Goal: Information Seeking & Learning: Learn about a topic

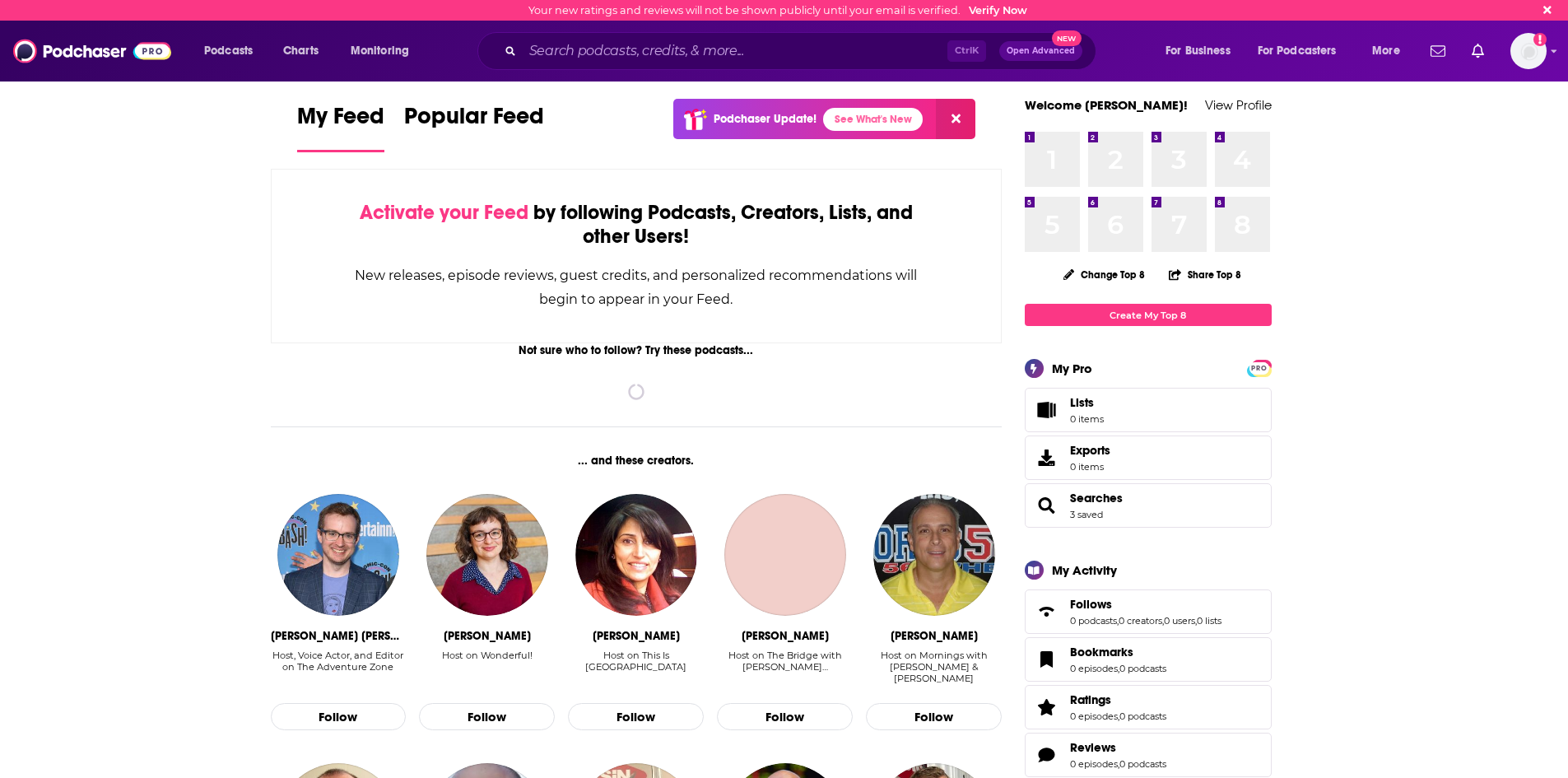
click at [603, 65] on div "Ctrl K Open Advanced New" at bounding box center [786, 50] width 619 height 38
click at [603, 51] on input "Search podcasts, credits, & more..." at bounding box center [735, 50] width 425 height 27
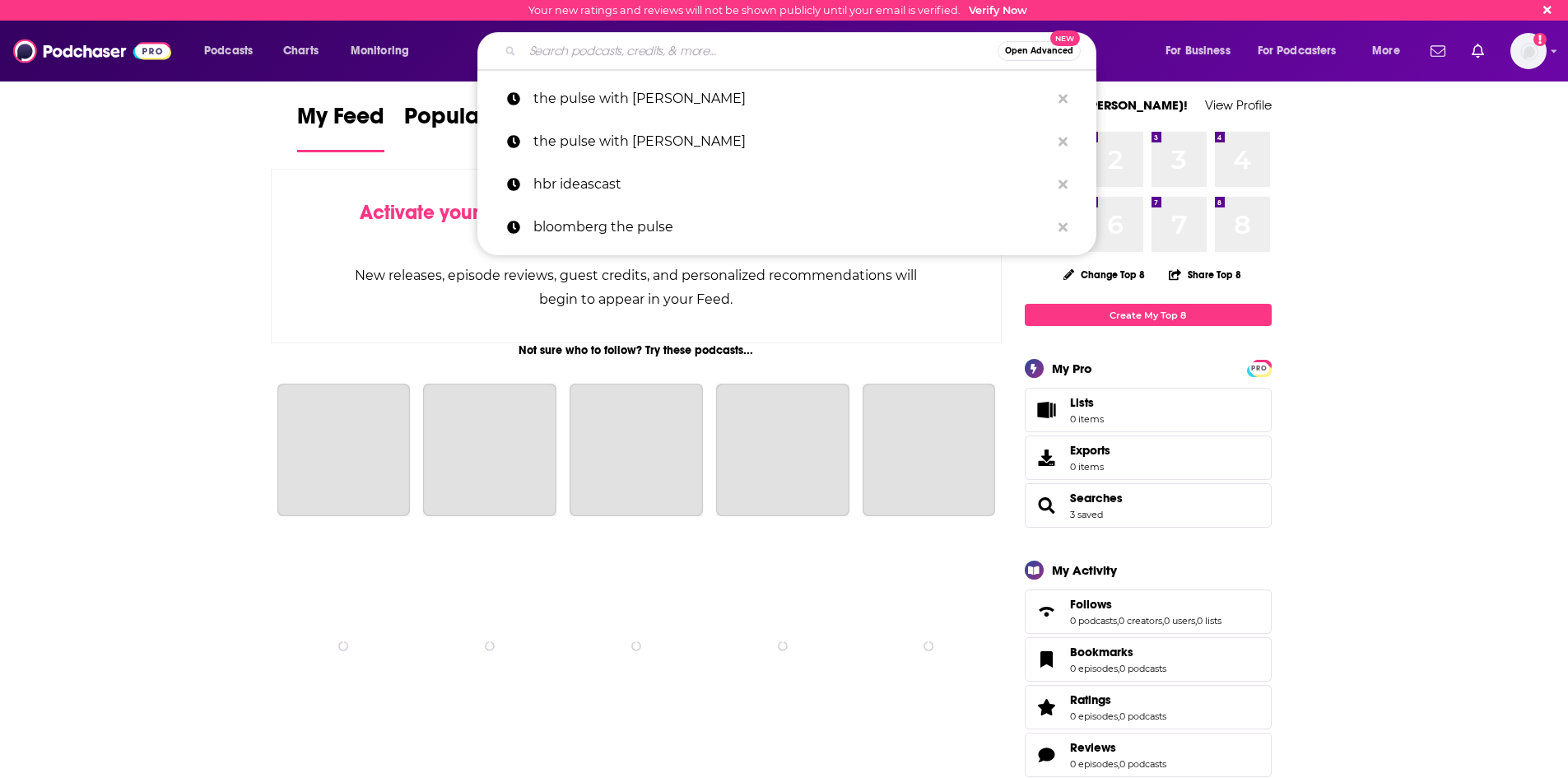
paste input "The EdSurge Podcast"
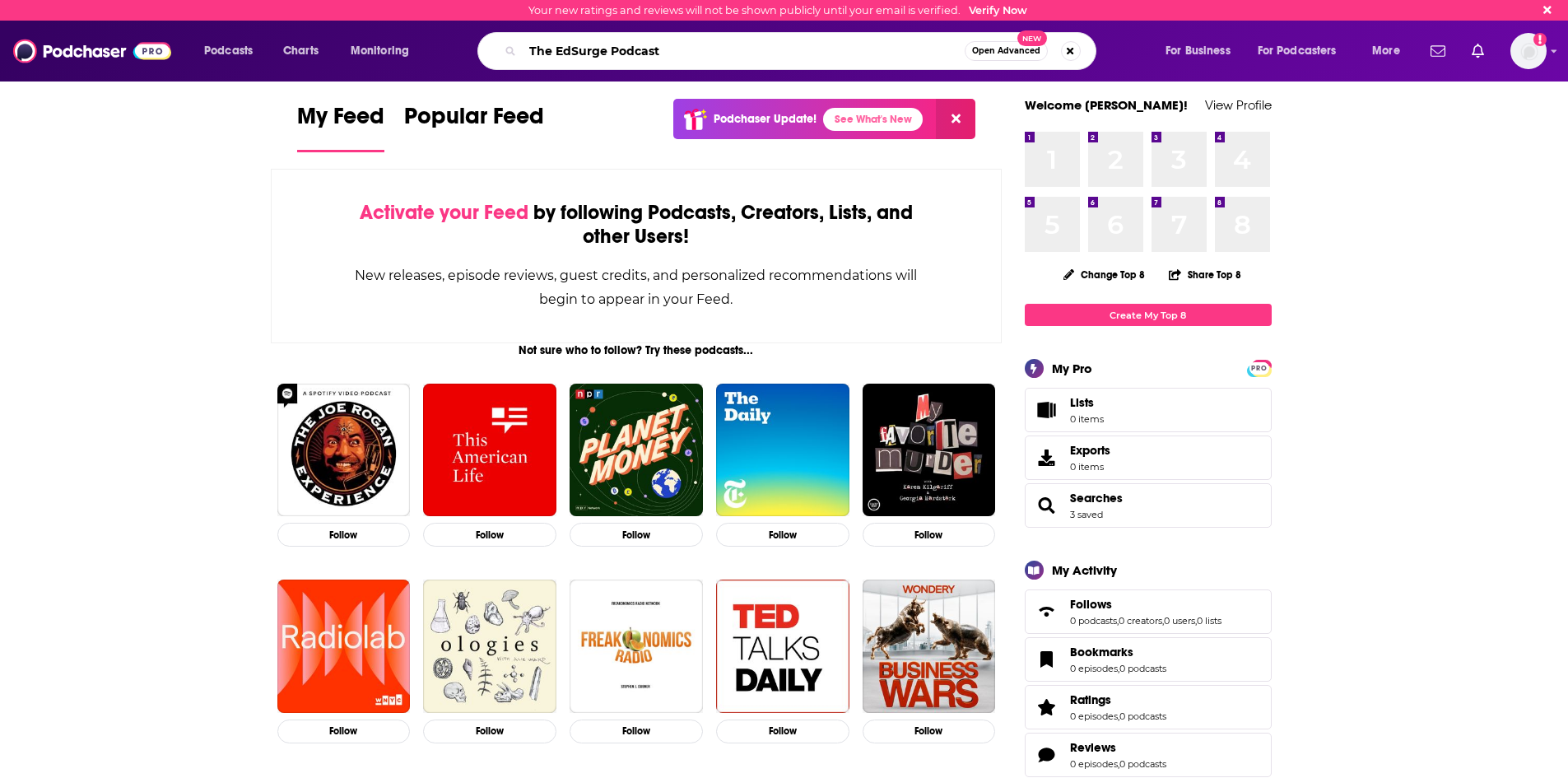
type input "The EdSurge Podcast"
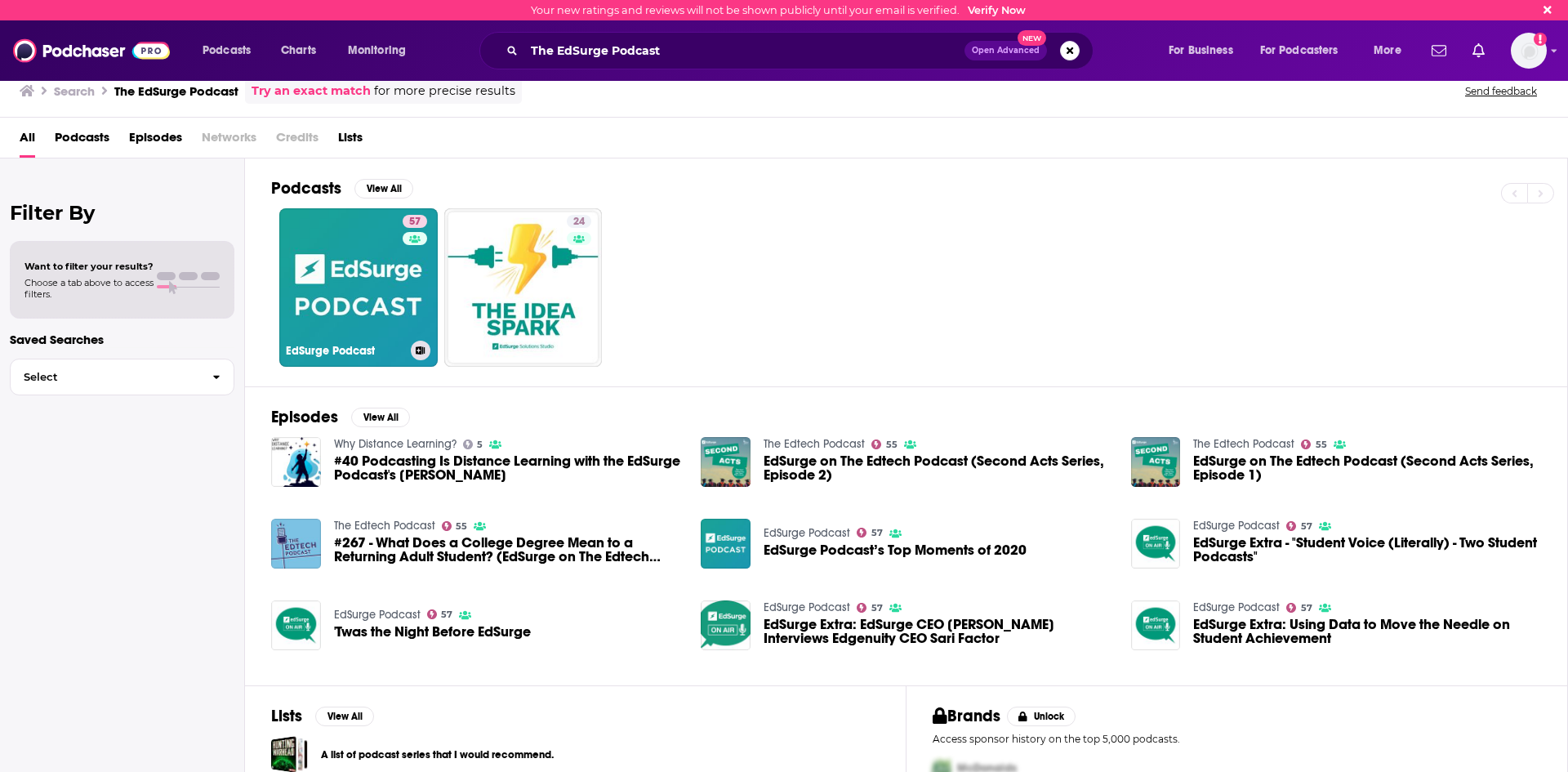
click at [366, 308] on link "57 EdSurge Podcast" at bounding box center [357, 287] width 158 height 158
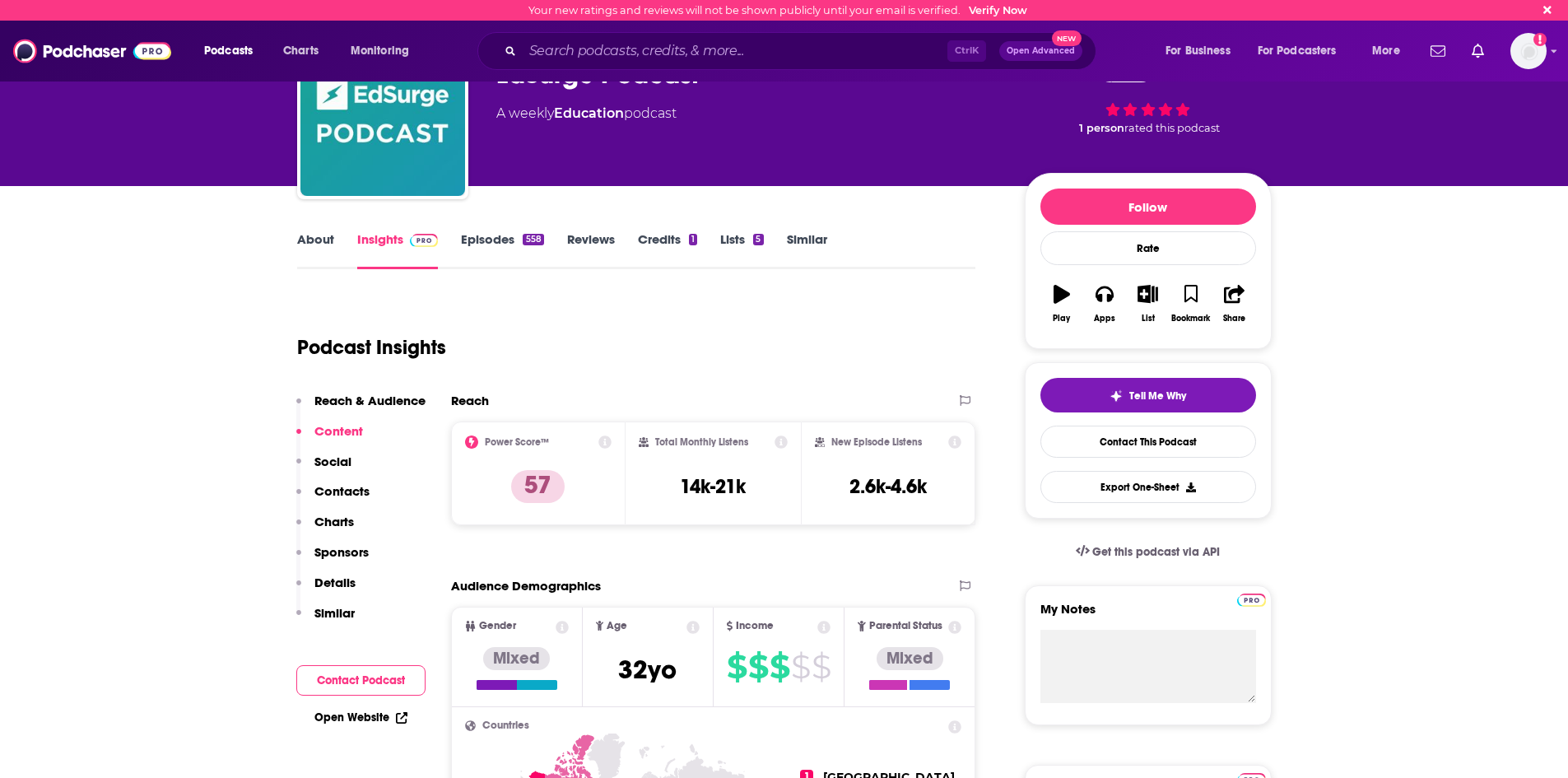
scroll to position [330, 0]
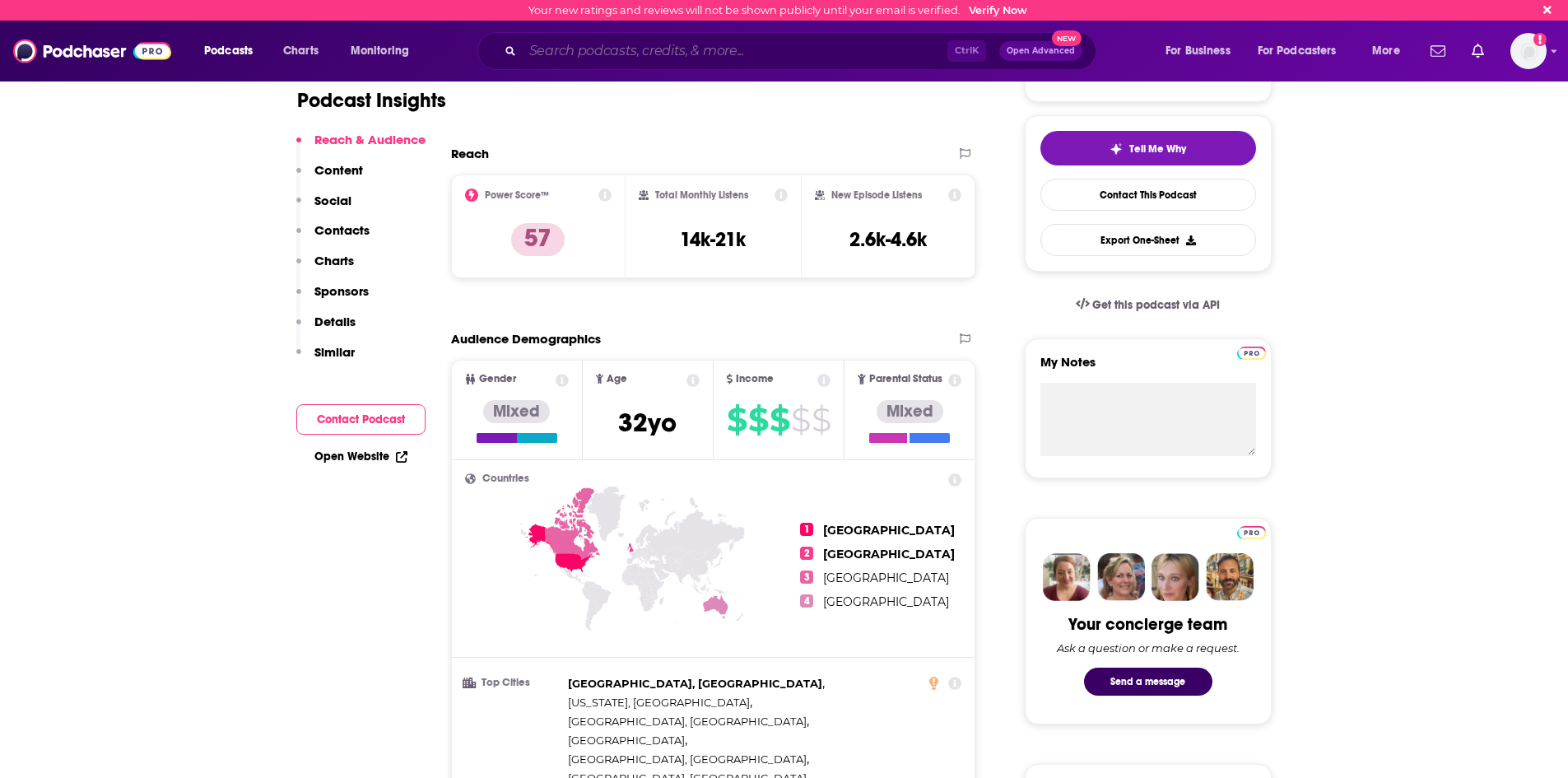
click at [700, 51] on input "Search podcasts, credits, & more..." at bounding box center [735, 50] width 425 height 27
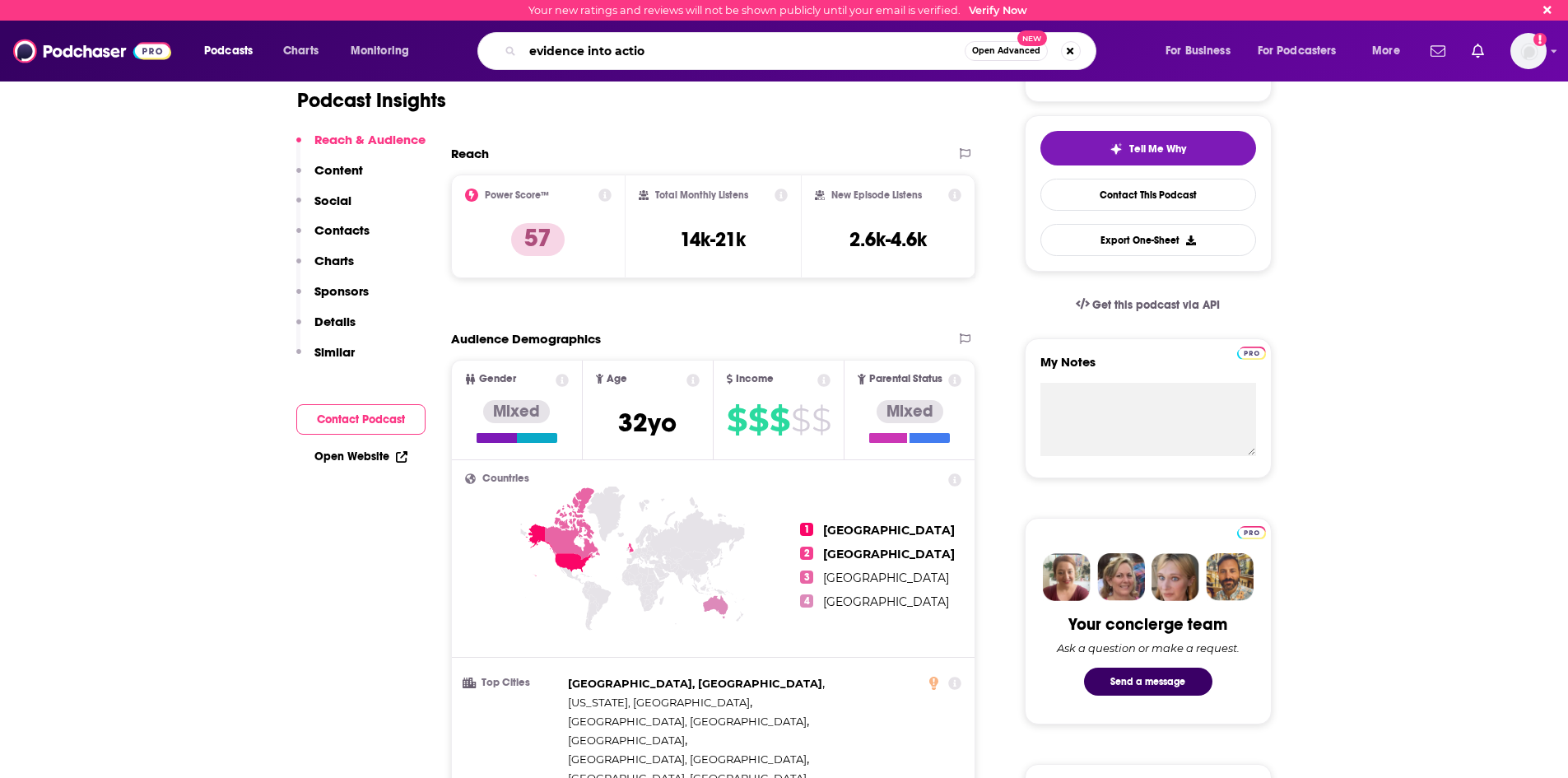
type input "evidence into action"
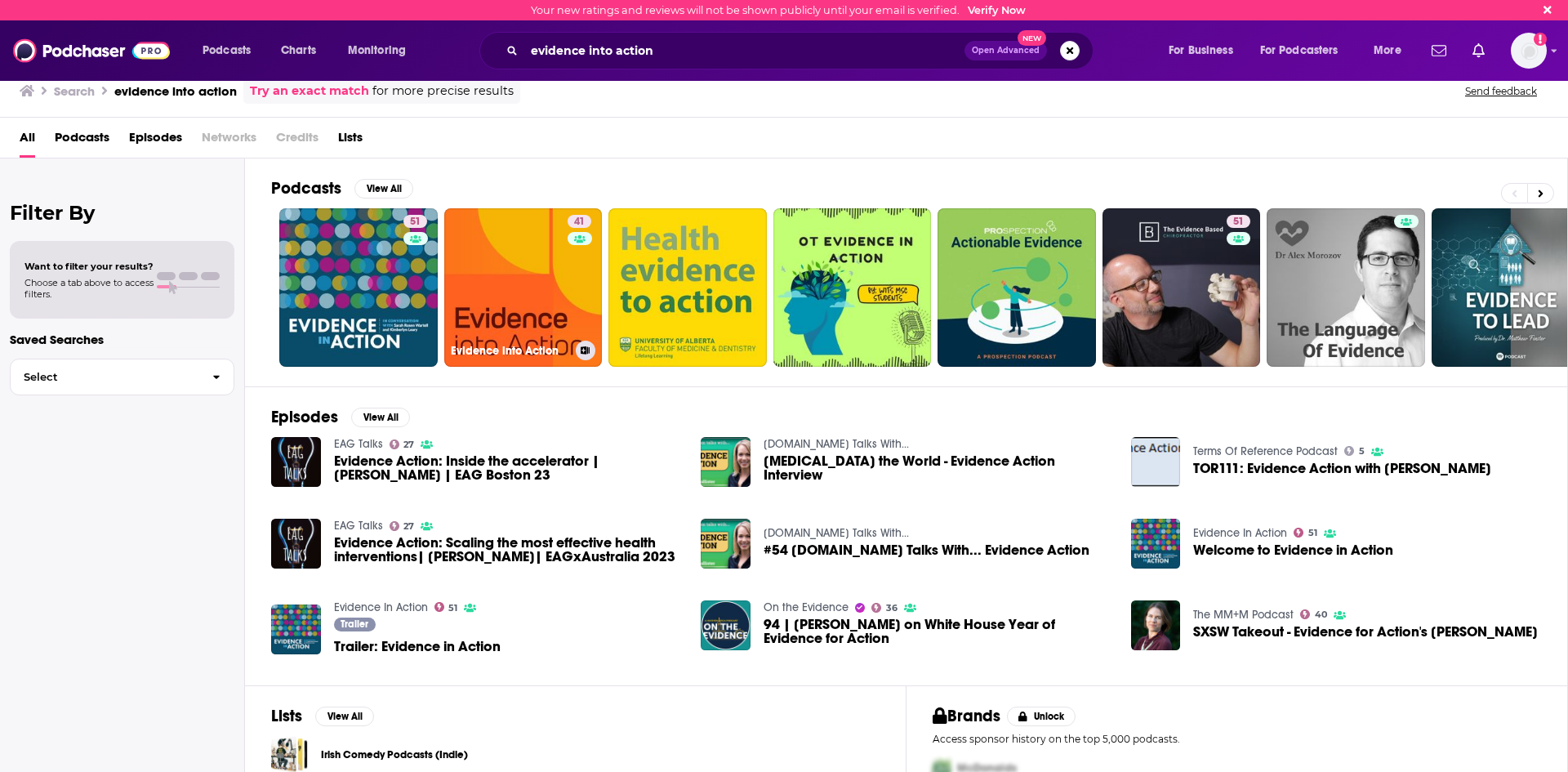
click at [486, 332] on link "41 Evidence into Action" at bounding box center [522, 287] width 158 height 158
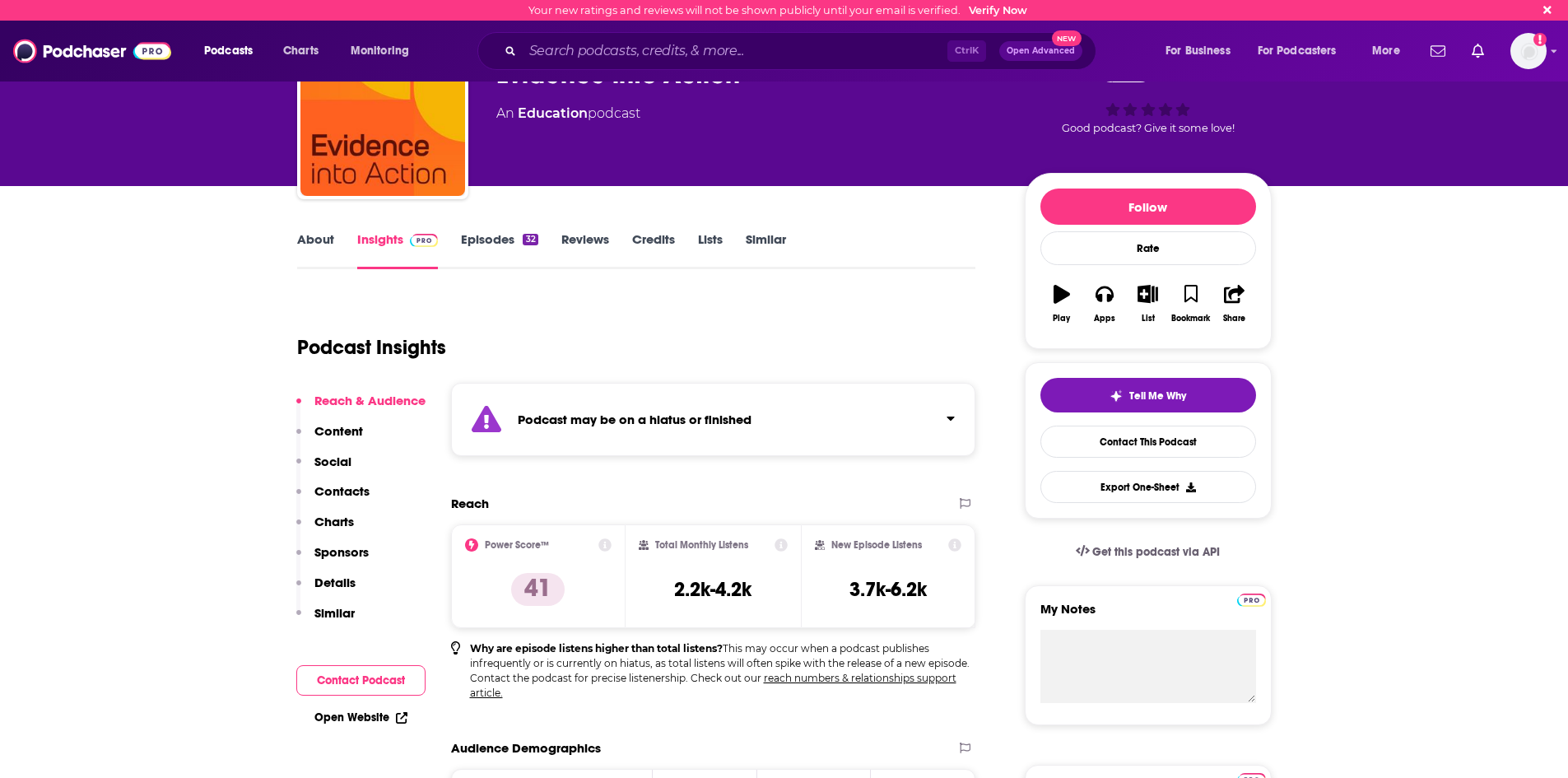
click at [351, 433] on p "Content" at bounding box center [339, 431] width 49 height 16
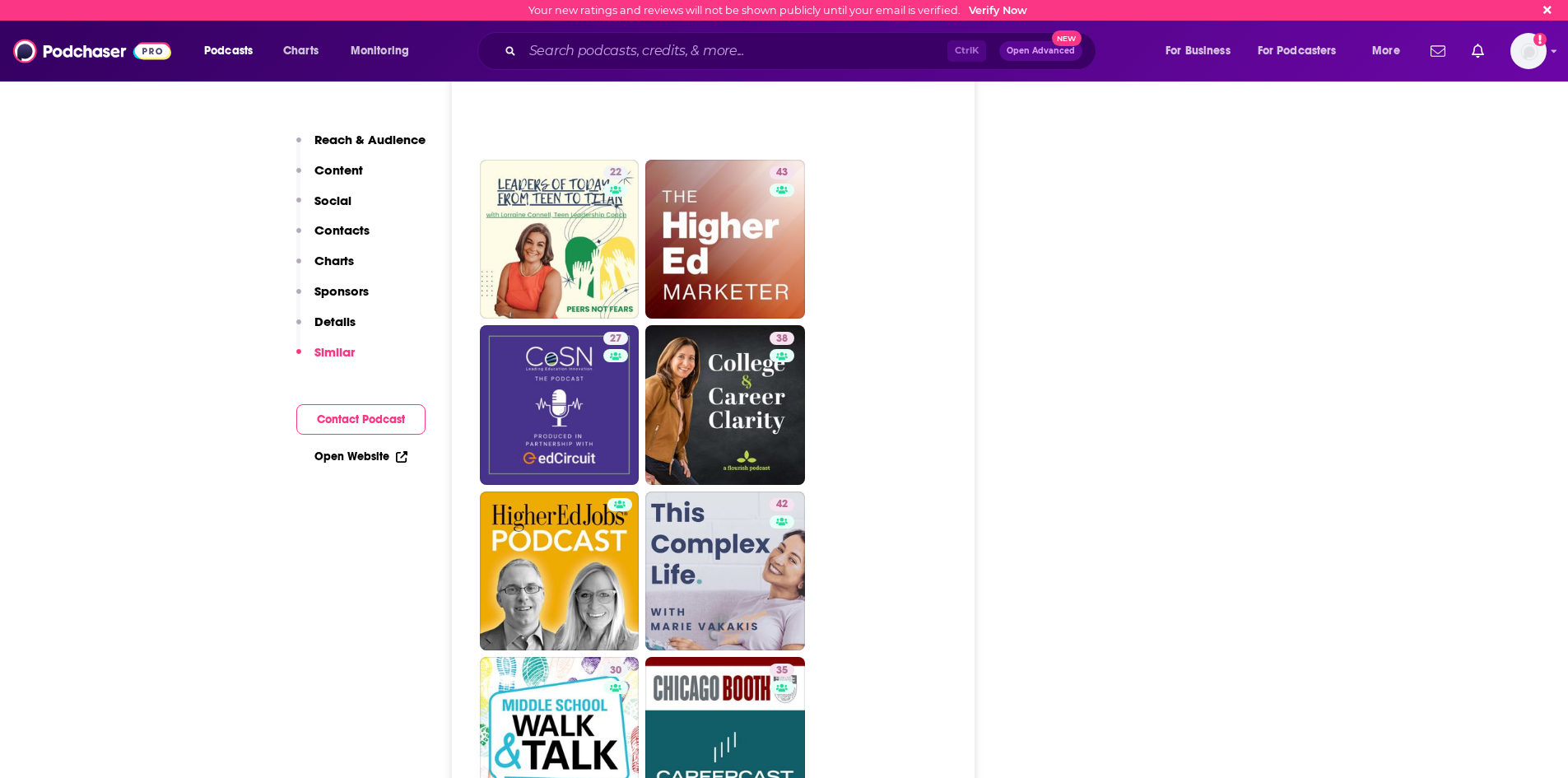
scroll to position [3046, 0]
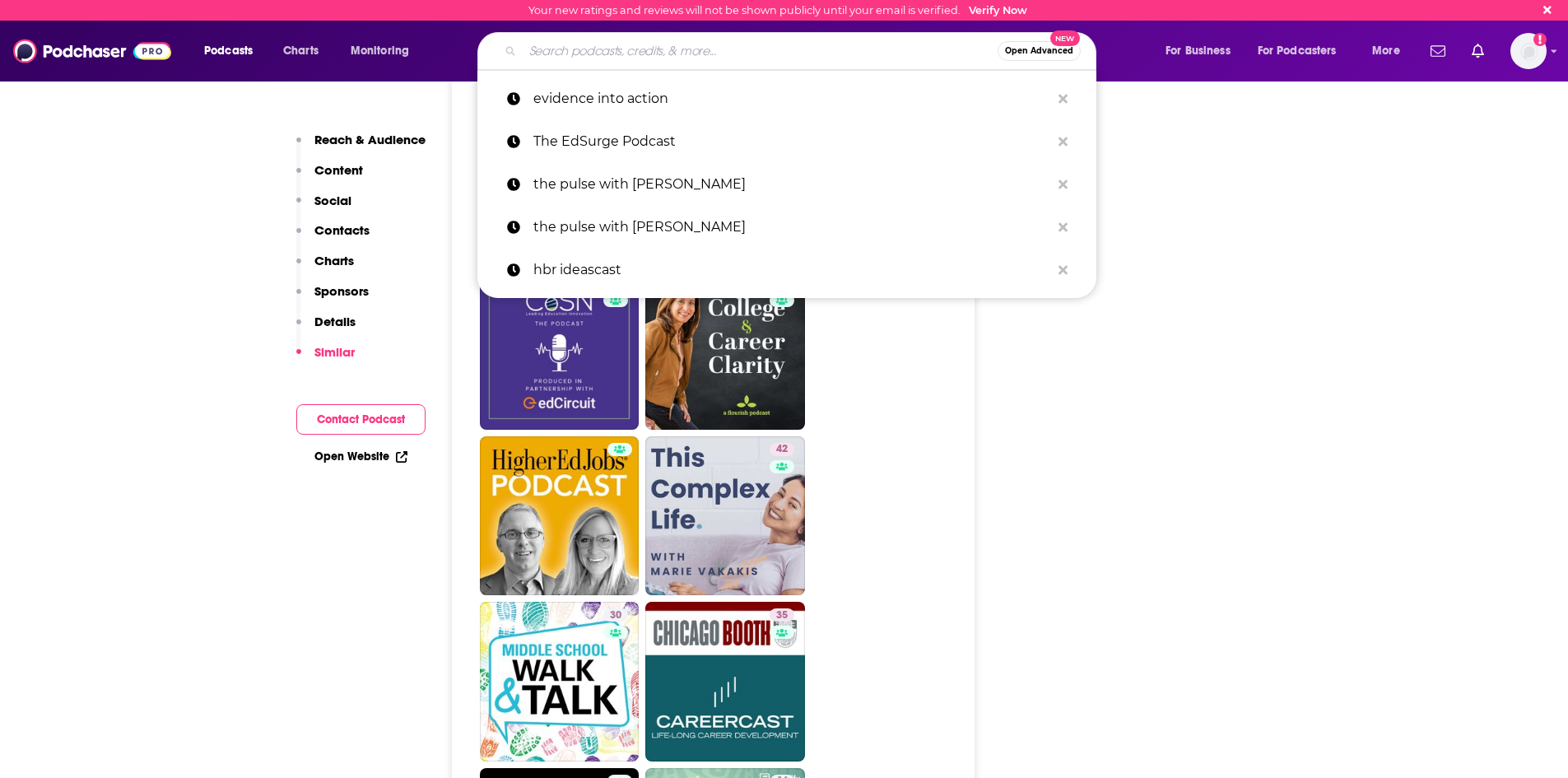
click at [700, 58] on input "Search podcasts, credits, & more..." at bounding box center [760, 50] width 475 height 27
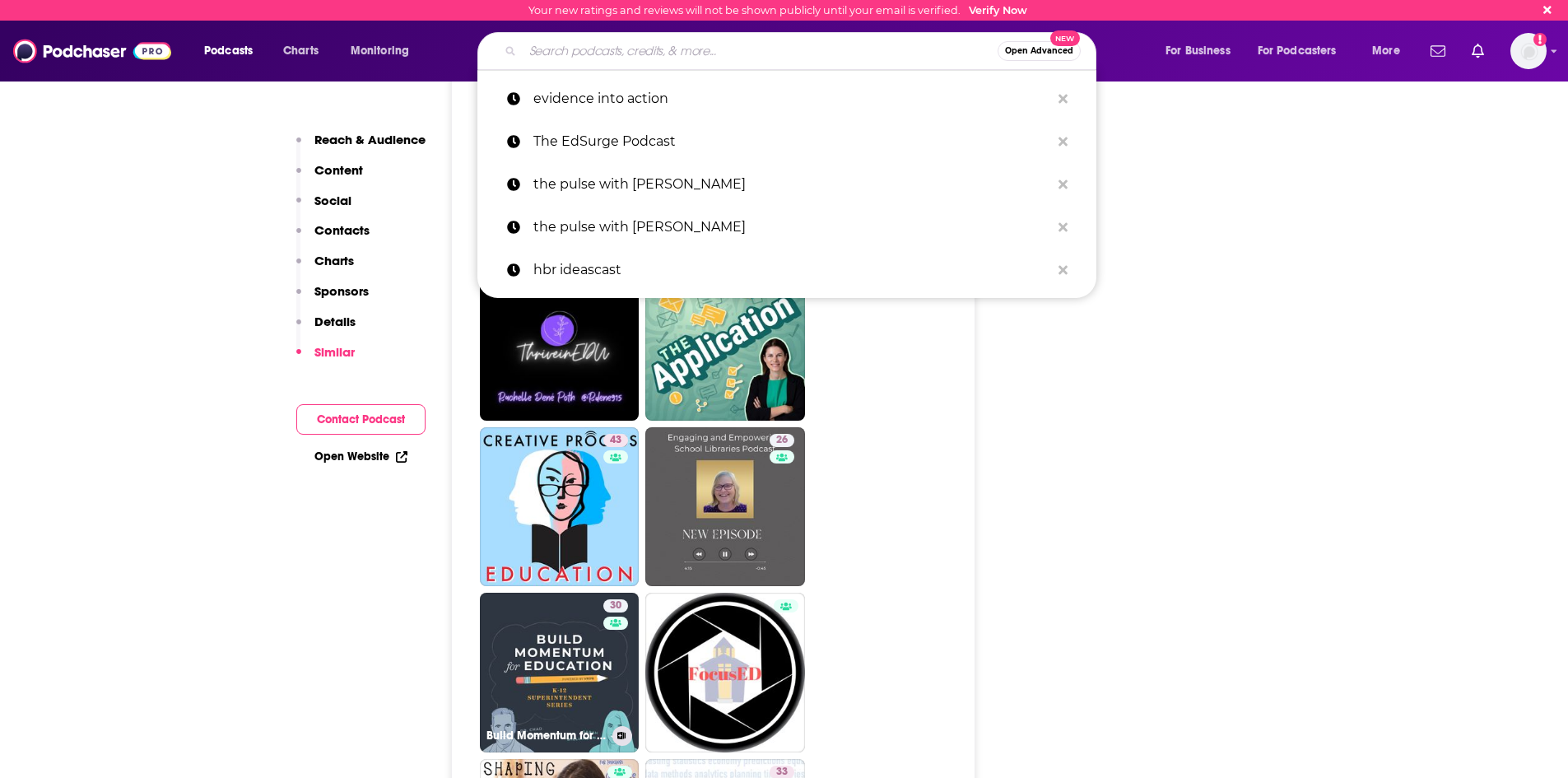
scroll to position [3704, 0]
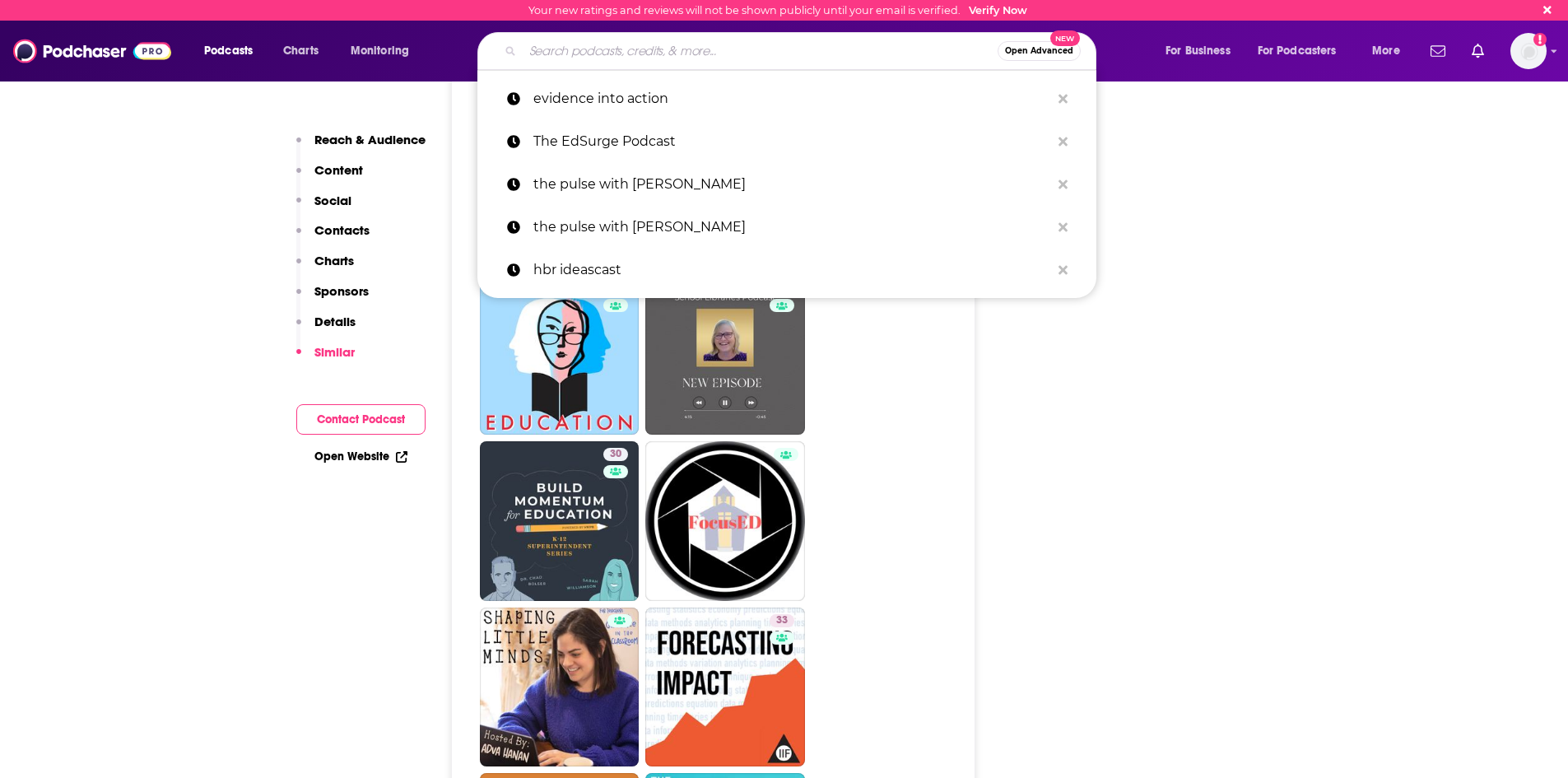
click at [849, 49] on input "Search podcasts, credits, & more..." at bounding box center [760, 50] width 475 height 27
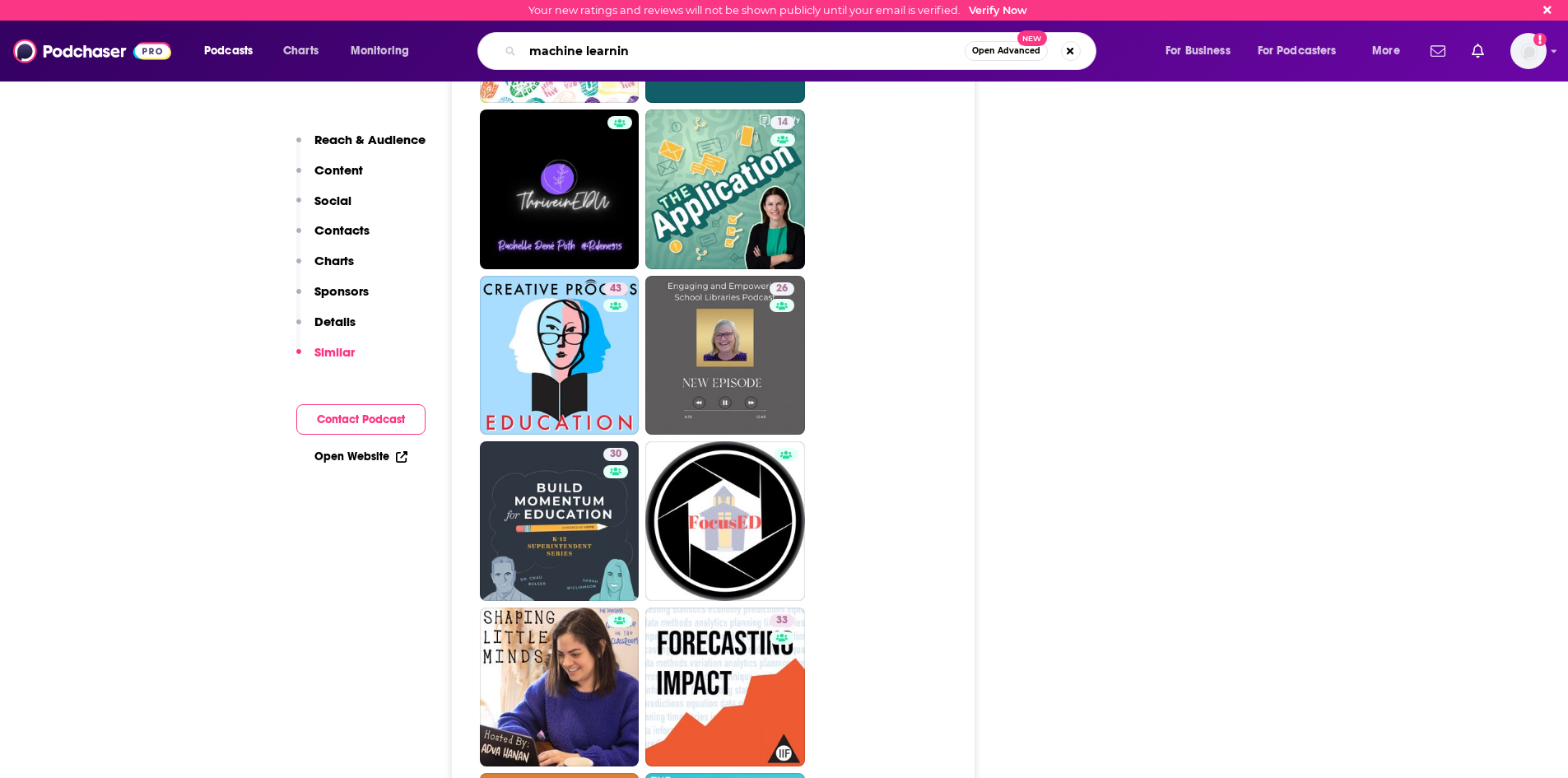
type input "machine learning"
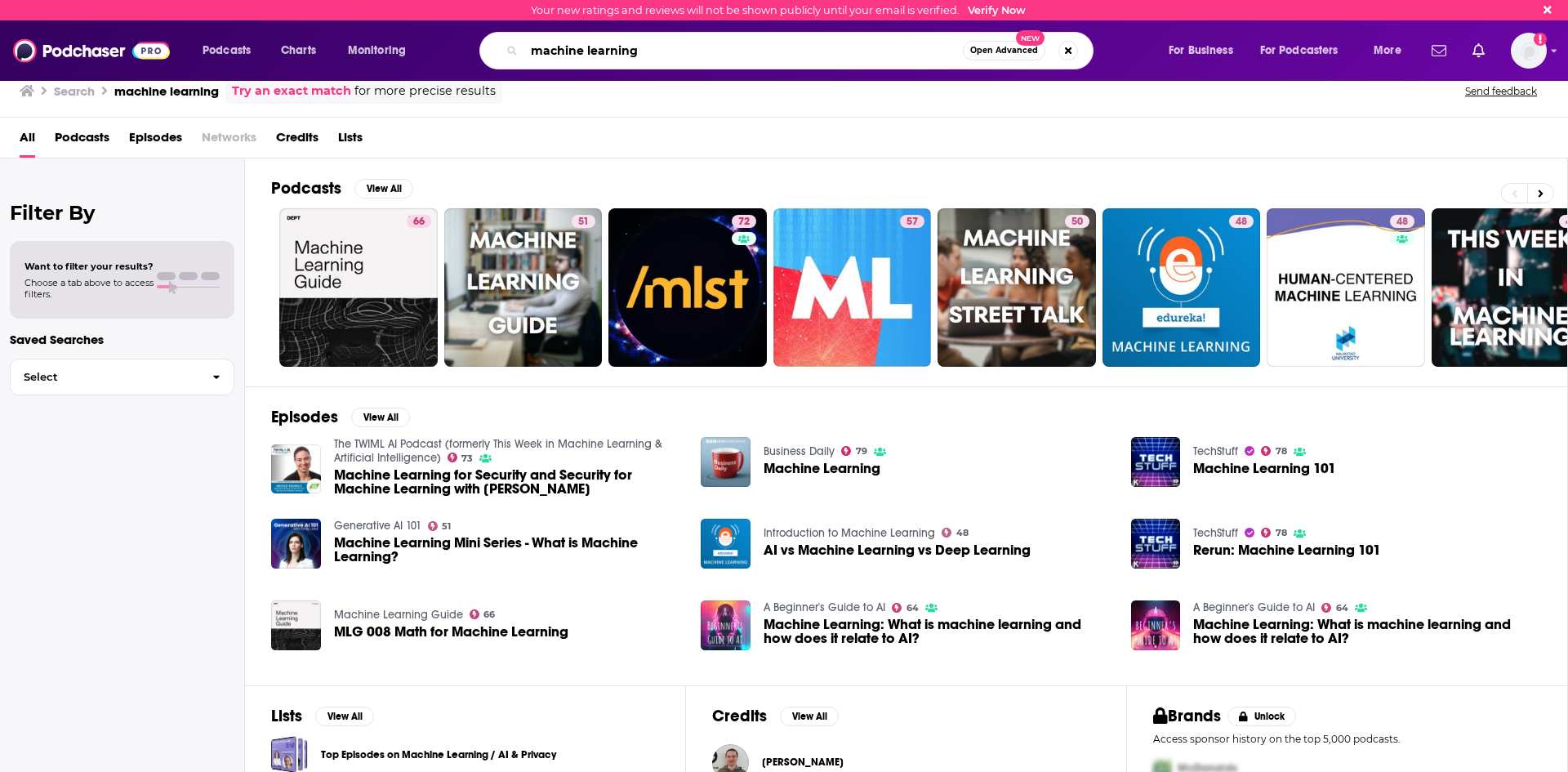
click at [638, 46] on input "machine learning" at bounding box center [743, 50] width 439 height 27
type input "education research"
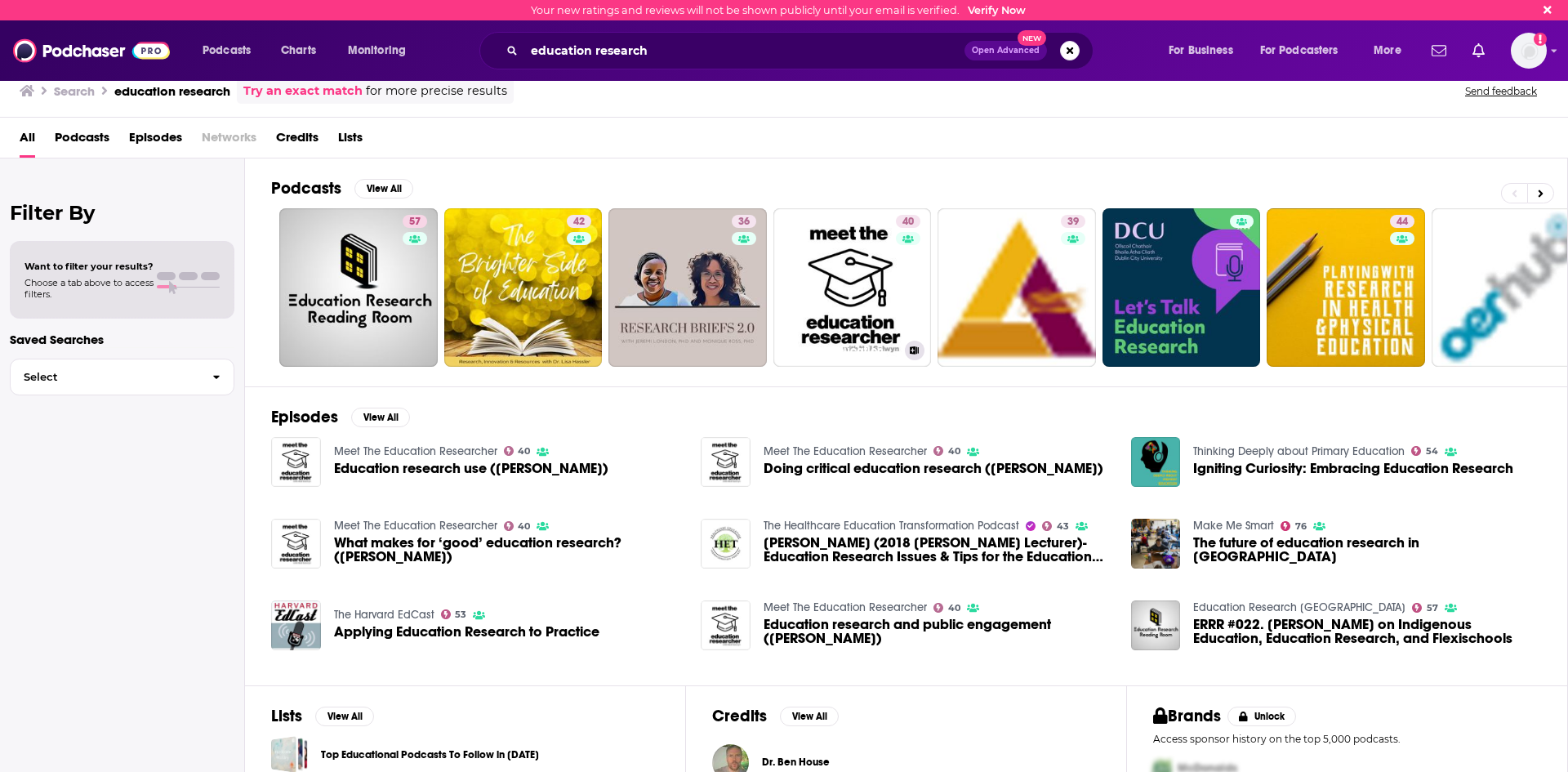
click at [854, 284] on link "40 Meet The Education Researcher" at bounding box center [851, 287] width 158 height 158
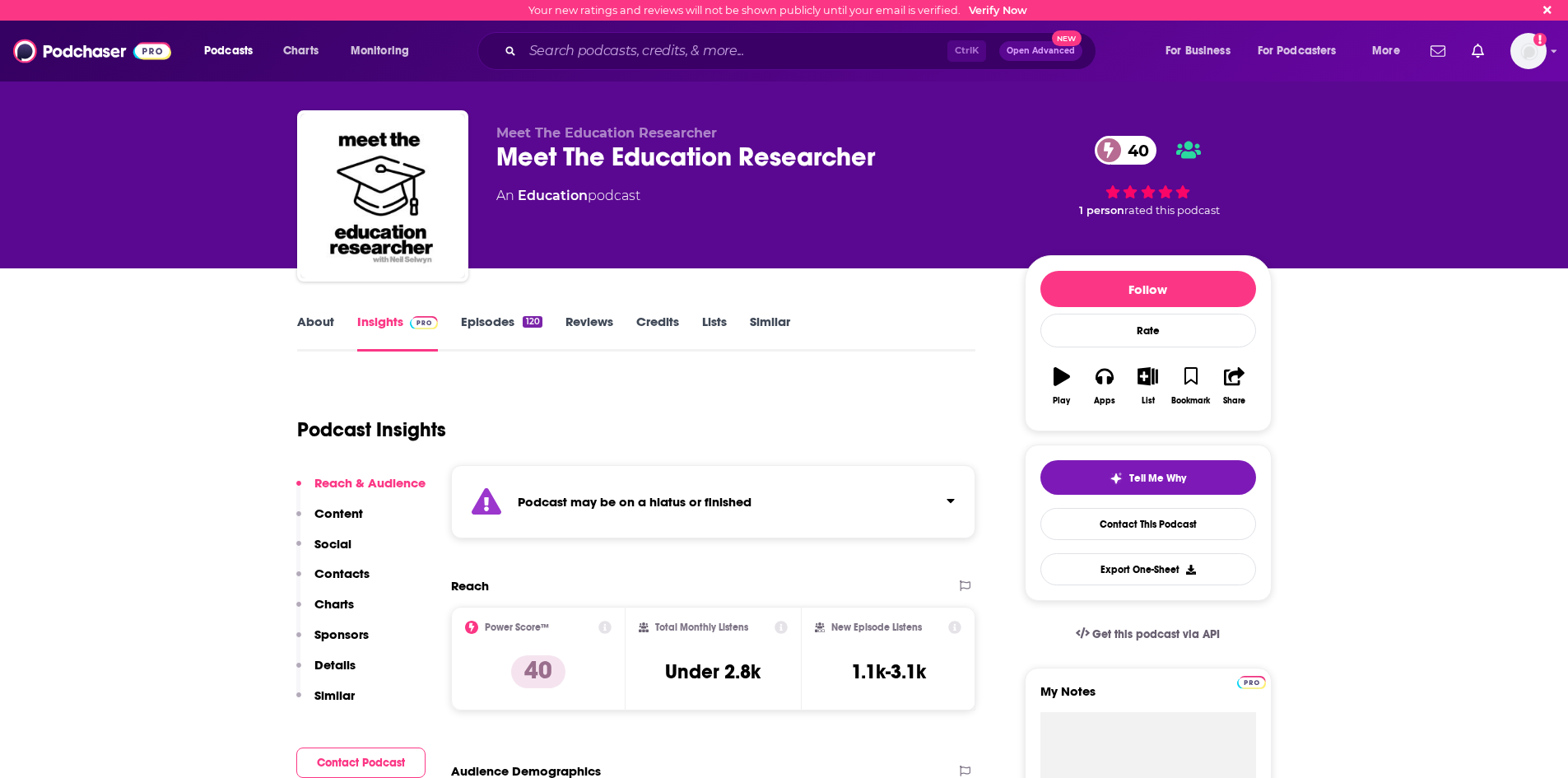
click at [601, 158] on div "Meet The Education Researcher 40" at bounding box center [746, 156] width 502 height 32
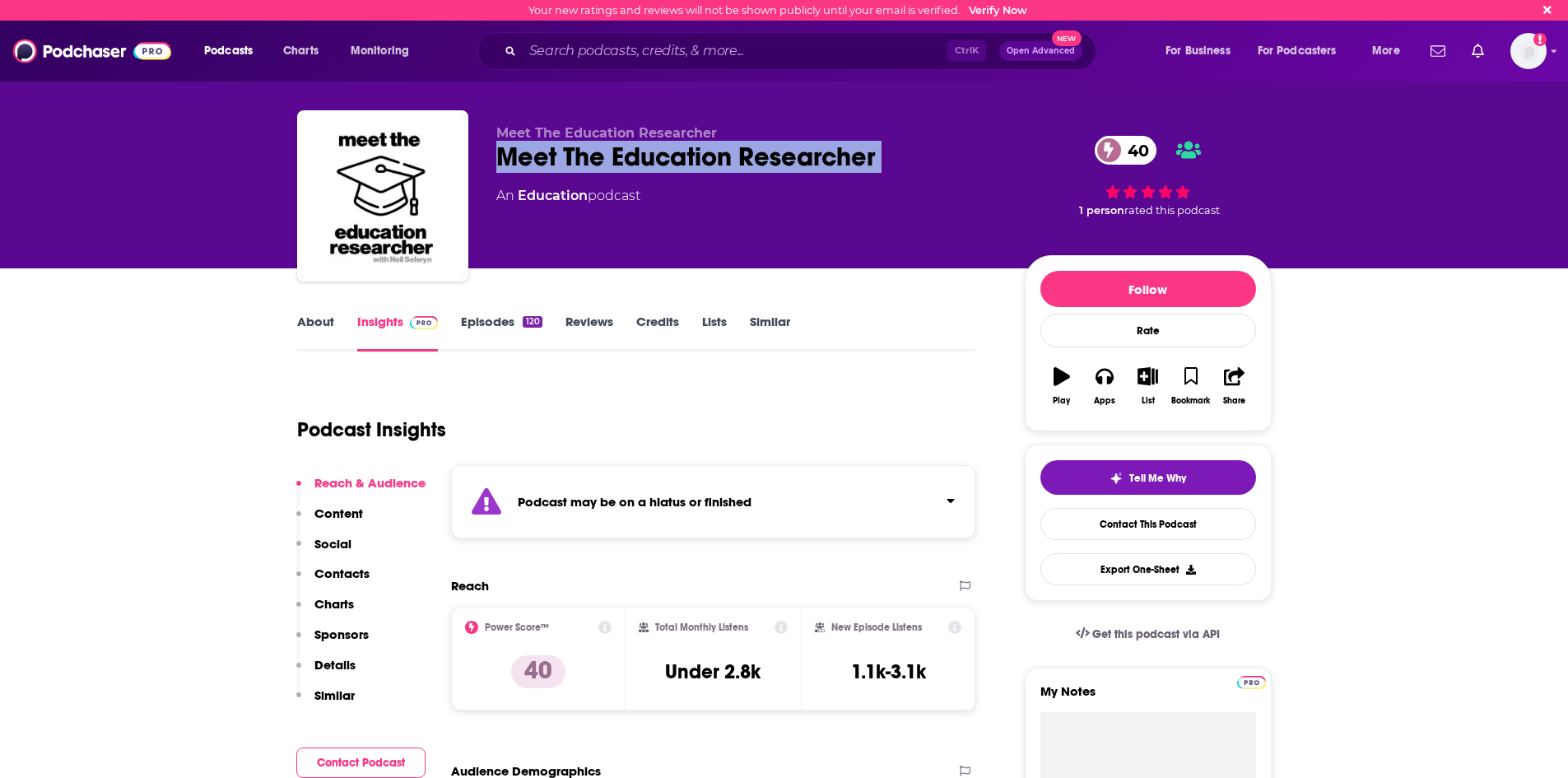
click at [601, 158] on div "Meet The Education Researcher 40" at bounding box center [746, 156] width 502 height 32
copy div "Meet The Education Researcher 40"
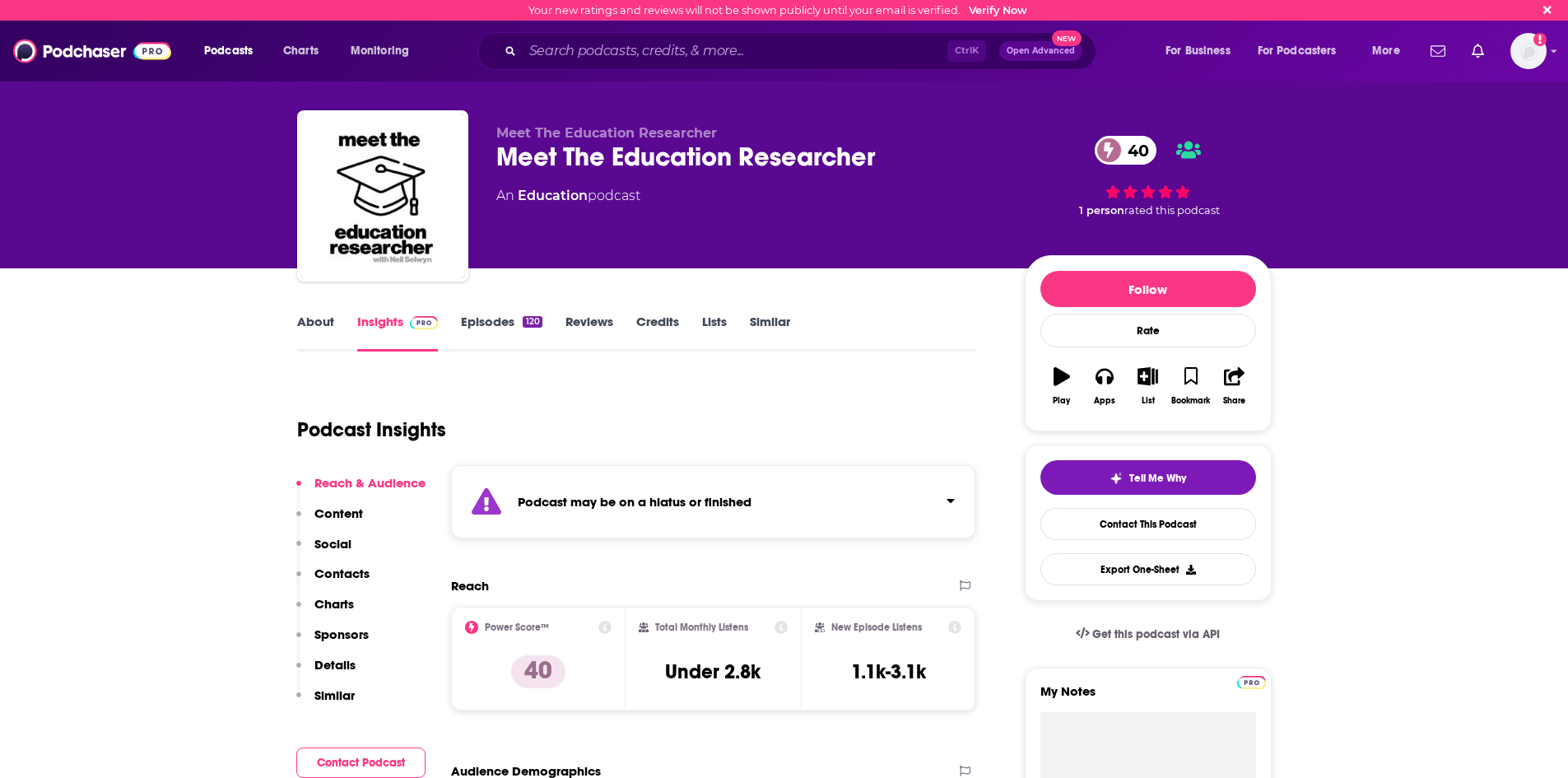
click at [801, 501] on div "Podcast may be on a hiatus or finished" at bounding box center [714, 502] width 526 height 73
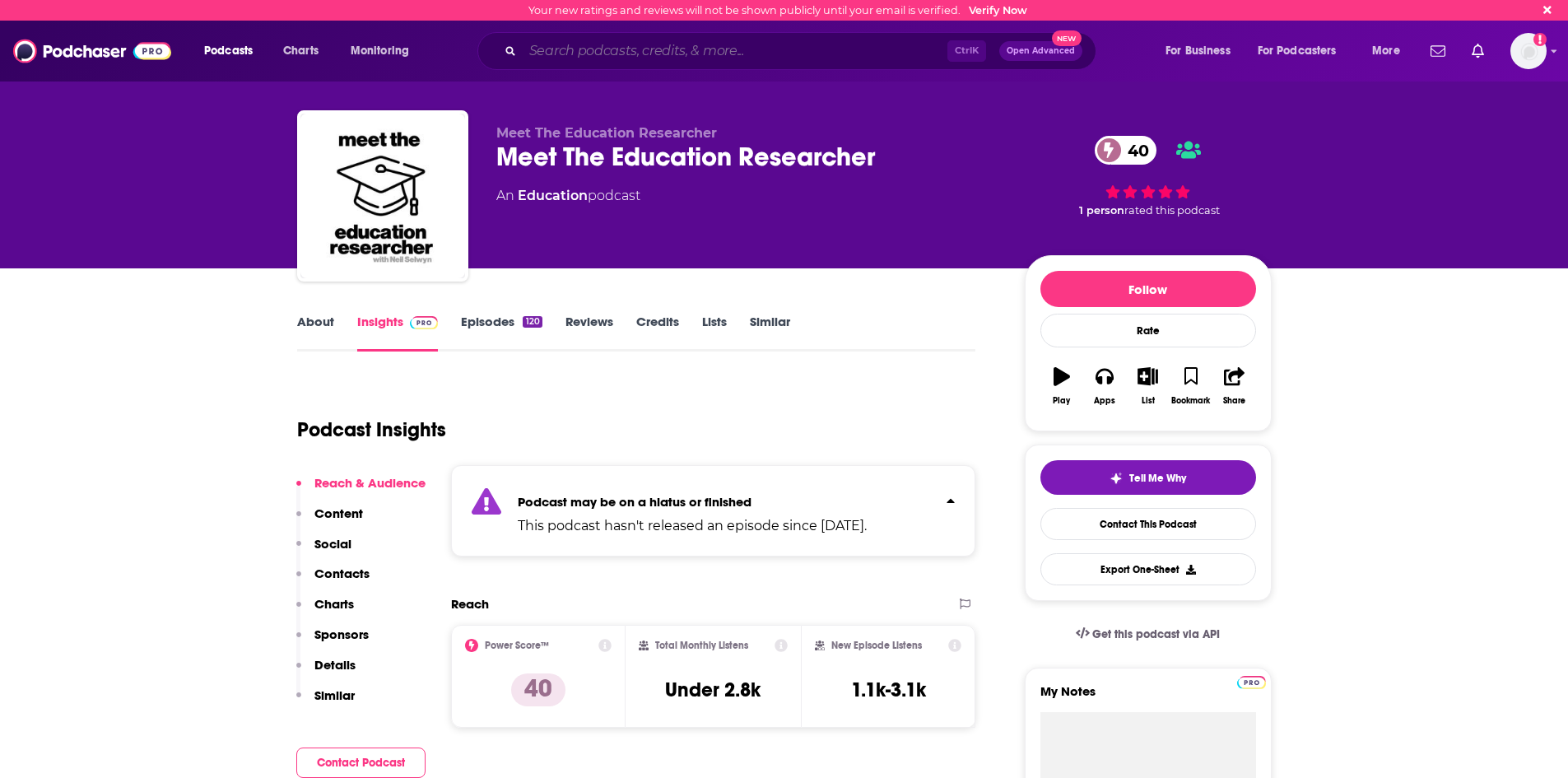
click at [691, 57] on input "Search podcasts, credits, & more..." at bounding box center [735, 50] width 425 height 27
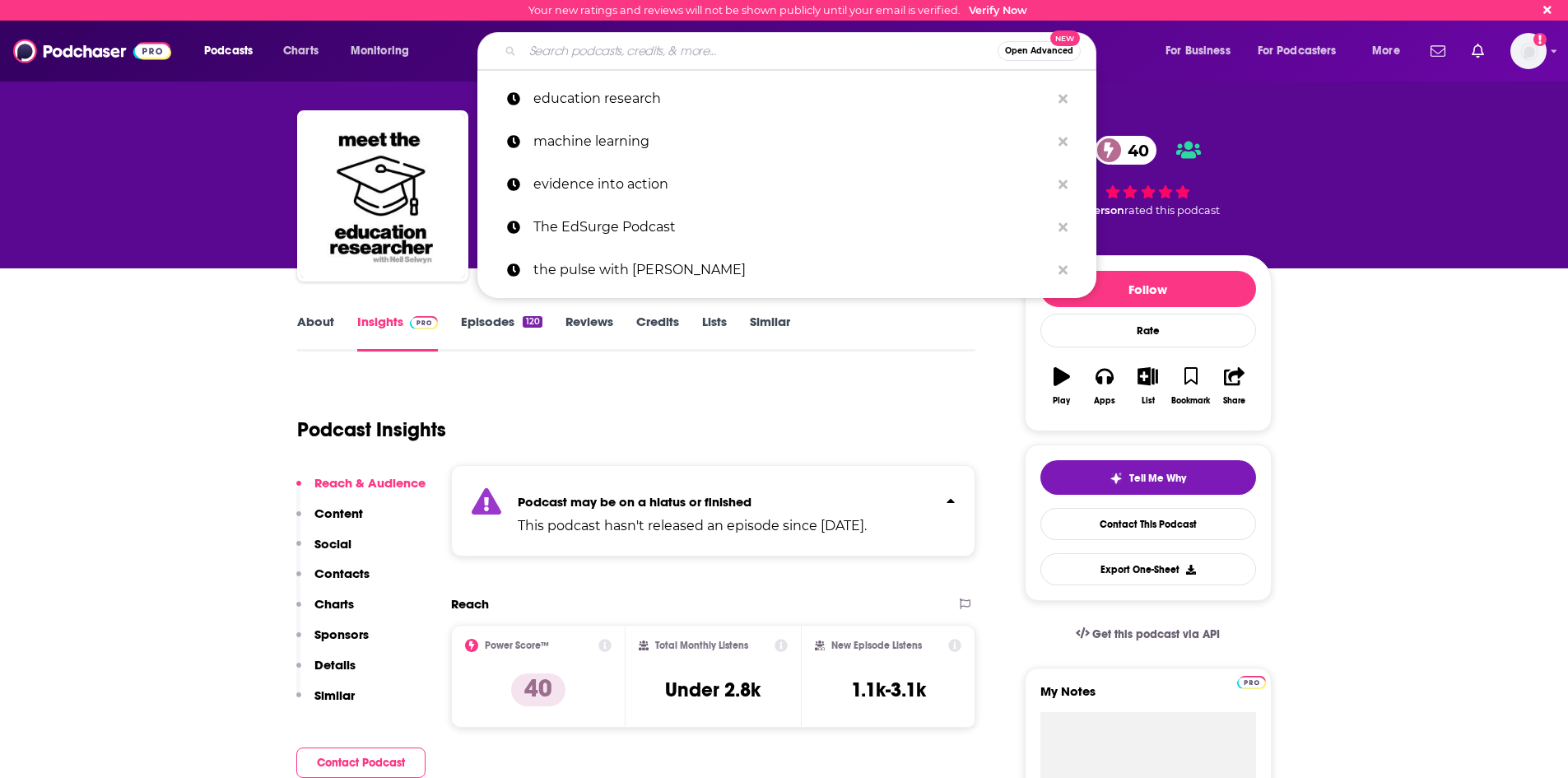
click at [645, 105] on p "education research" at bounding box center [792, 98] width 517 height 43
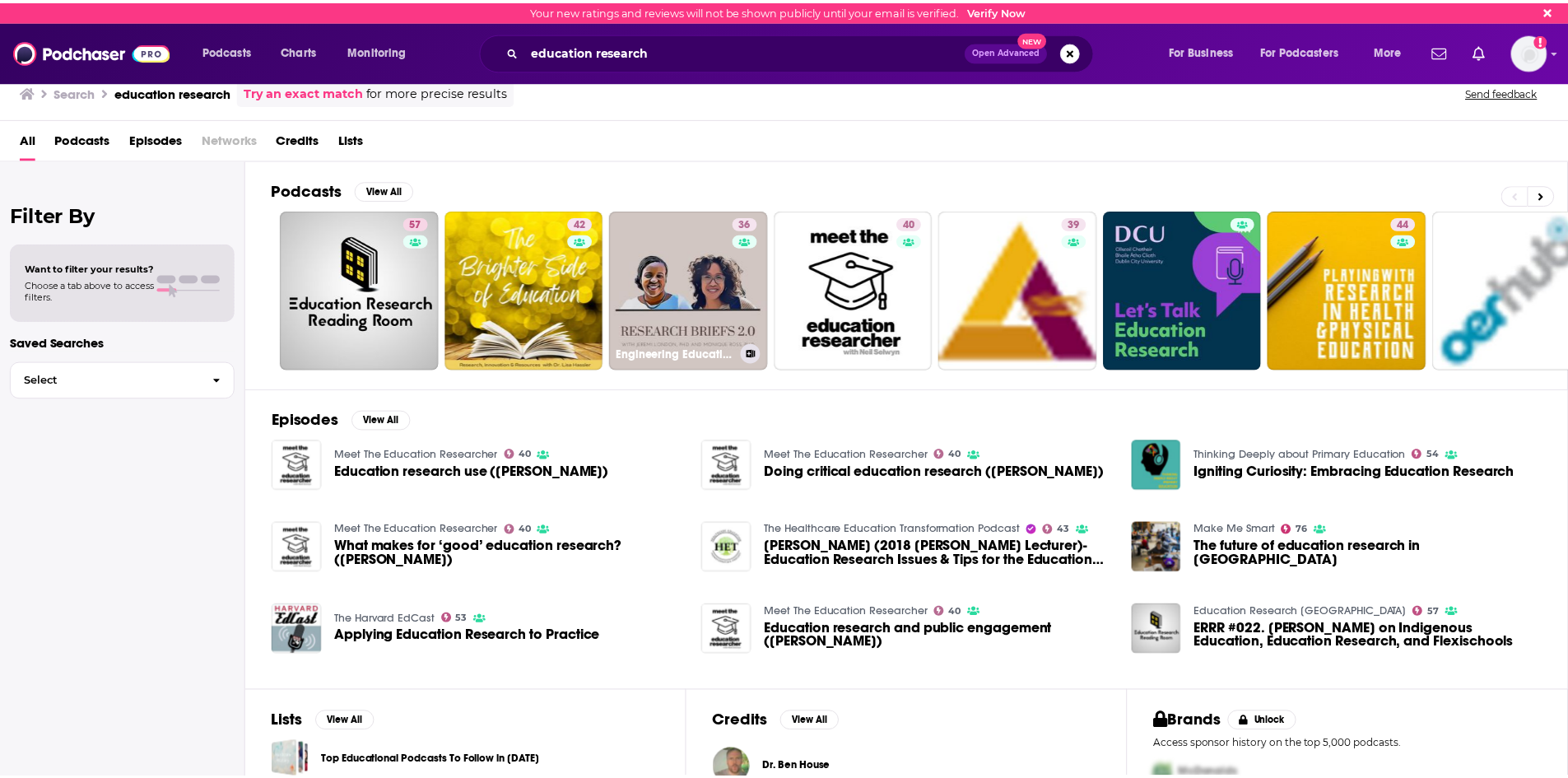
scroll to position [82, 0]
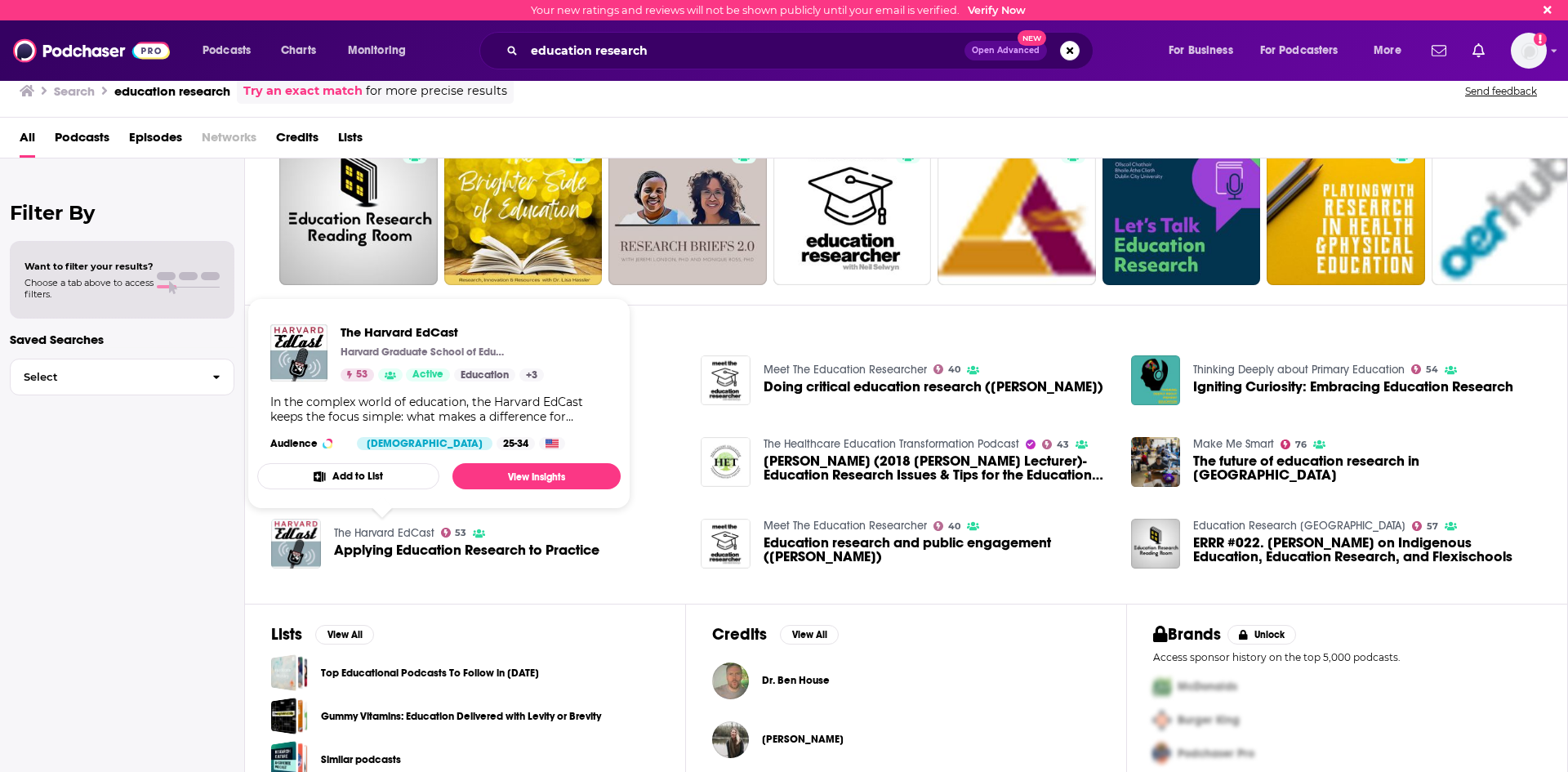
click at [388, 534] on link "The Harvard EdCast" at bounding box center [384, 532] width 100 height 14
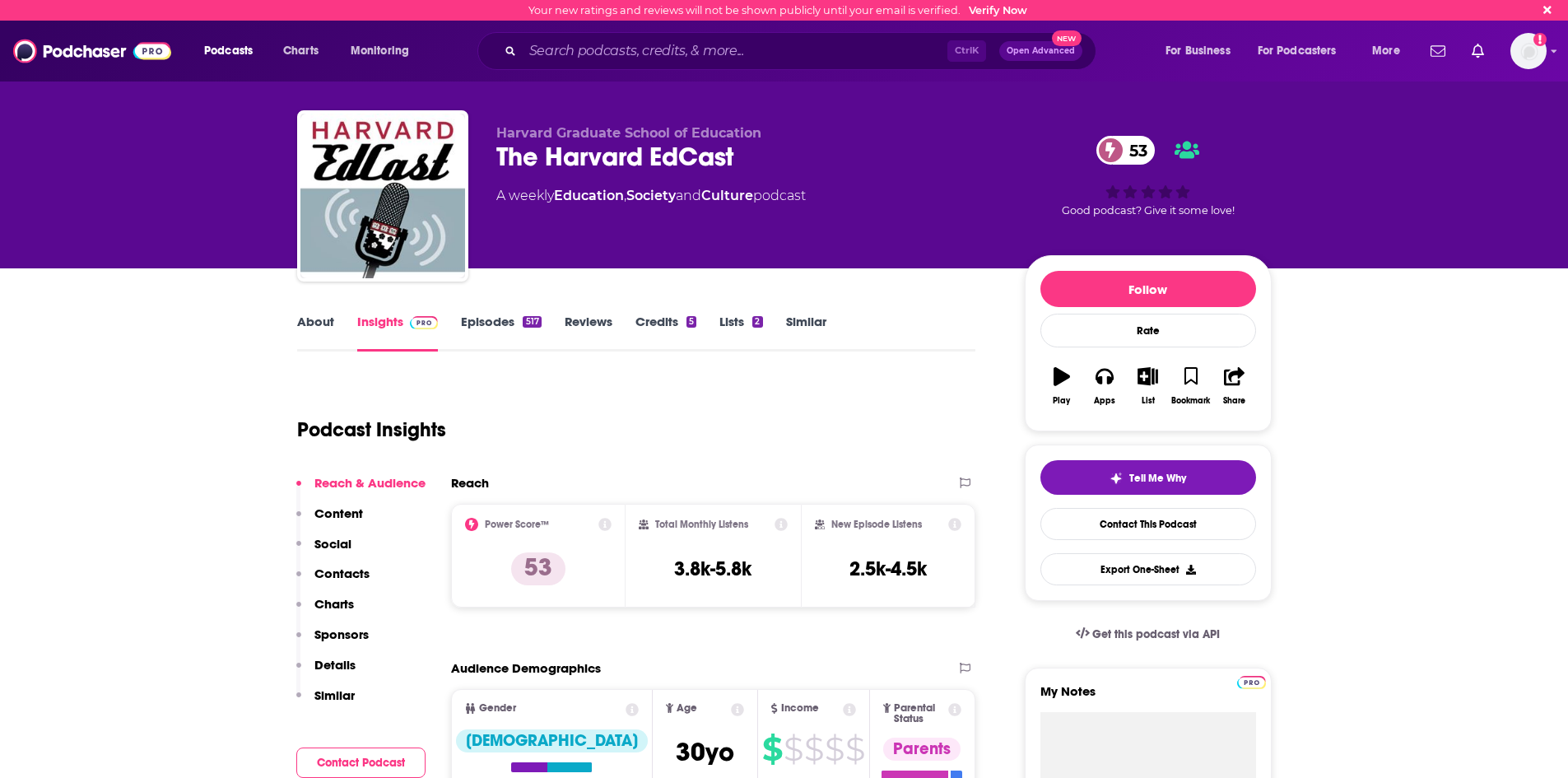
click at [614, 149] on div "The Harvard EdCast 53" at bounding box center [746, 156] width 502 height 32
copy div "The Harvard EdCast 53"
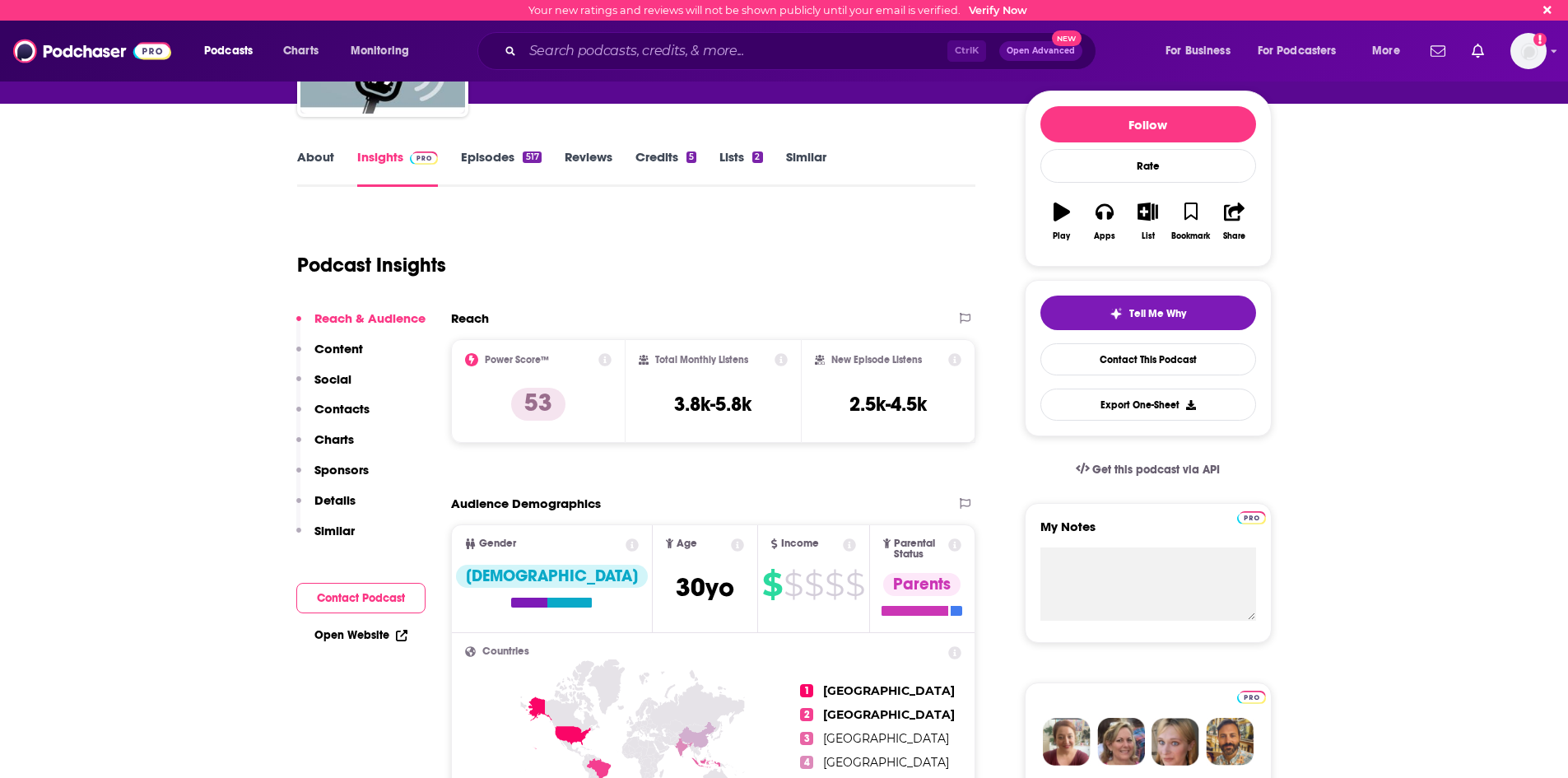
scroll to position [330, 0]
